Goal: Navigation & Orientation: Find specific page/section

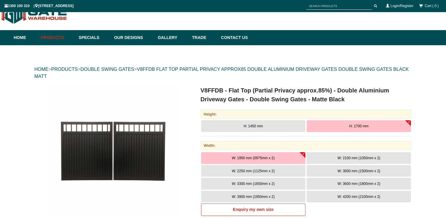
click at [163, 92] on img at bounding box center [113, 151] width 130 height 130
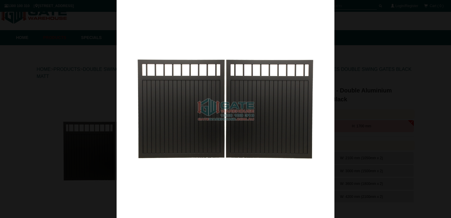
click at [117, 69] on img at bounding box center [226, 109] width 218 height 218
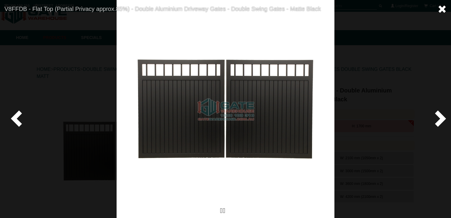
click at [438, 8] on span at bounding box center [441, 9] width 9 height 9
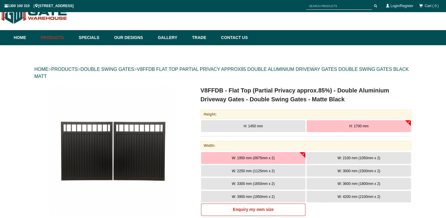
click at [87, 73] on div "HOME > PRODUCTS > DOUBLE SWING GATES > V8FFDB FLAT TOP PARTIAL PRIVACY APPROX85…" at bounding box center [224, 73] width 378 height 26
click at [89, 68] on link "DOUBLE SWING GATES" at bounding box center [108, 69] width 54 height 5
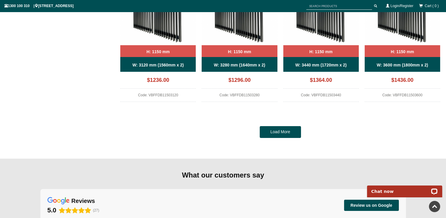
scroll to position [575, 0]
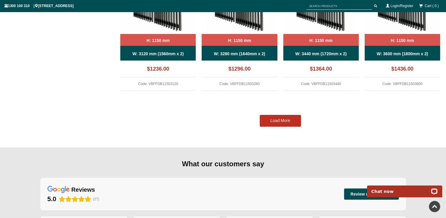
click at [273, 122] on link "Load More" at bounding box center [280, 121] width 41 height 12
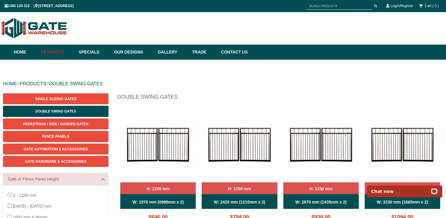
scroll to position [0, 0]
